Goal: Information Seeking & Learning: Learn about a topic

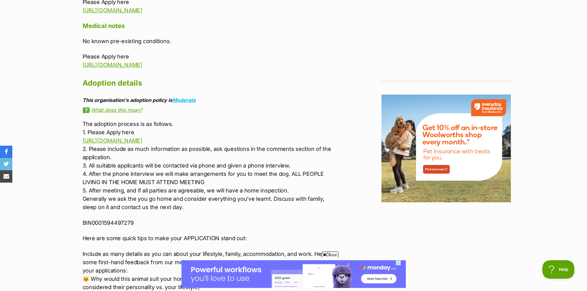
scroll to position [678, 0]
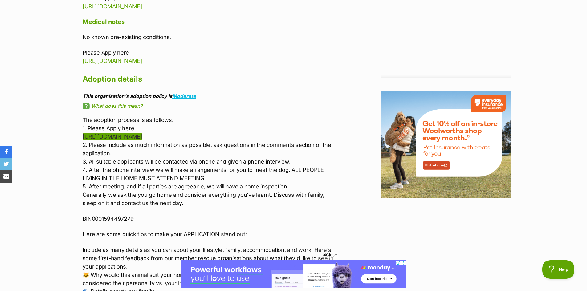
click at [142, 138] on link "[URL][DOMAIN_NAME]" at bounding box center [113, 136] width 60 height 6
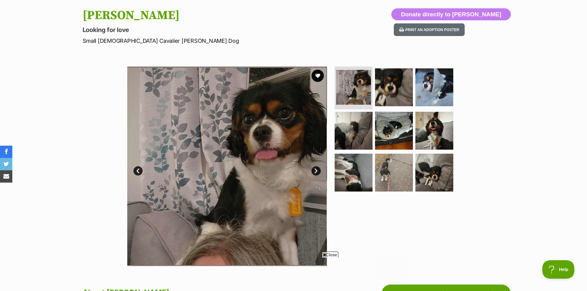
scroll to position [0, 0]
click at [316, 176] on link "Next" at bounding box center [316, 170] width 9 height 9
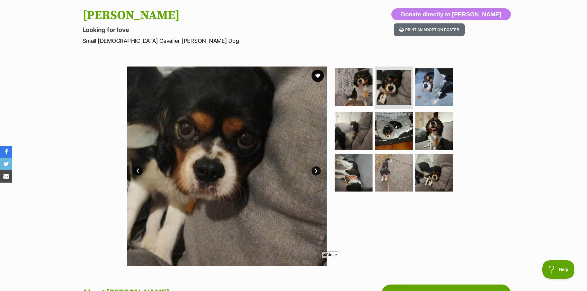
click at [315, 176] on link "Next" at bounding box center [316, 170] width 9 height 9
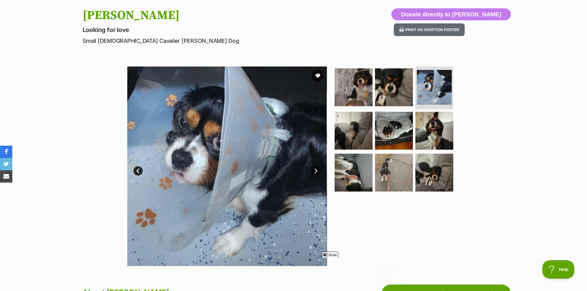
click at [315, 176] on link "Next" at bounding box center [316, 170] width 9 height 9
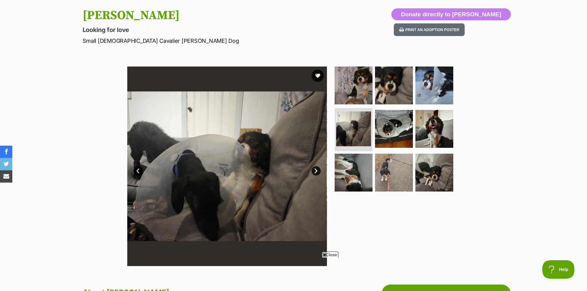
click at [315, 176] on link "Next" at bounding box center [316, 170] width 9 height 9
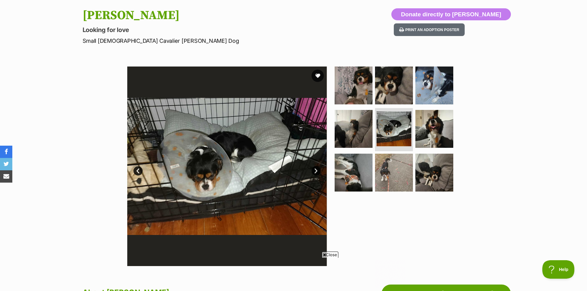
click at [315, 176] on link "Next" at bounding box center [316, 170] width 9 height 9
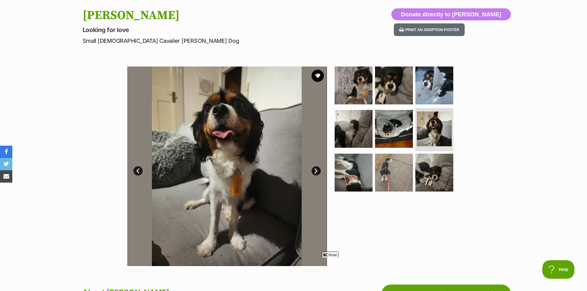
click at [315, 176] on link "Next" at bounding box center [316, 170] width 9 height 9
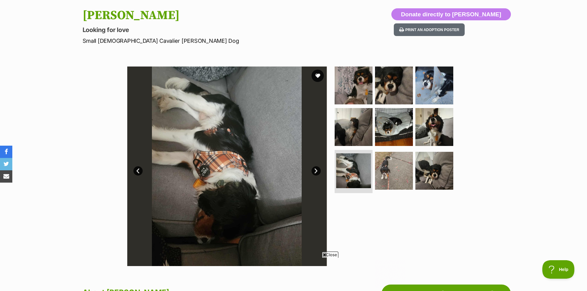
click at [316, 176] on link "Next" at bounding box center [316, 170] width 9 height 9
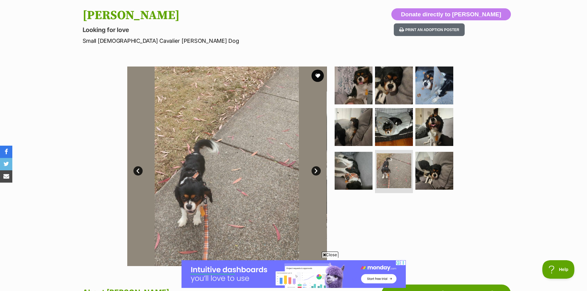
click at [316, 176] on link "Next" at bounding box center [316, 170] width 9 height 9
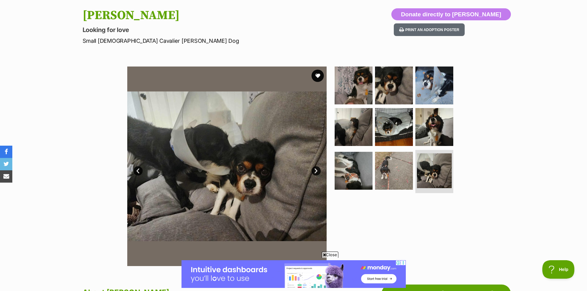
click at [316, 176] on link "Next" at bounding box center [316, 170] width 9 height 9
